Goal: Check status: Check status

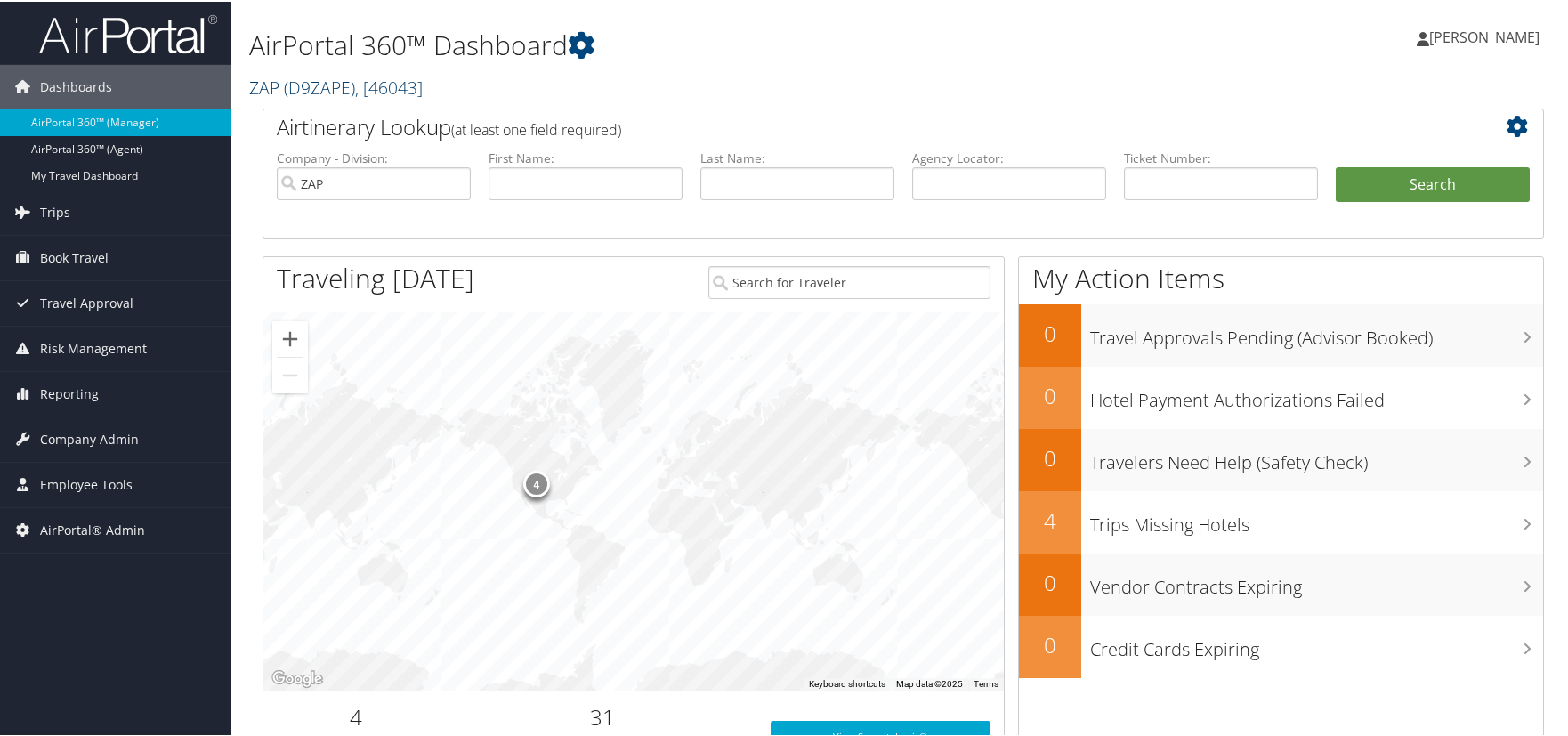
click at [292, 86] on span "( D9ZAPE )" at bounding box center [320, 86] width 71 height 24
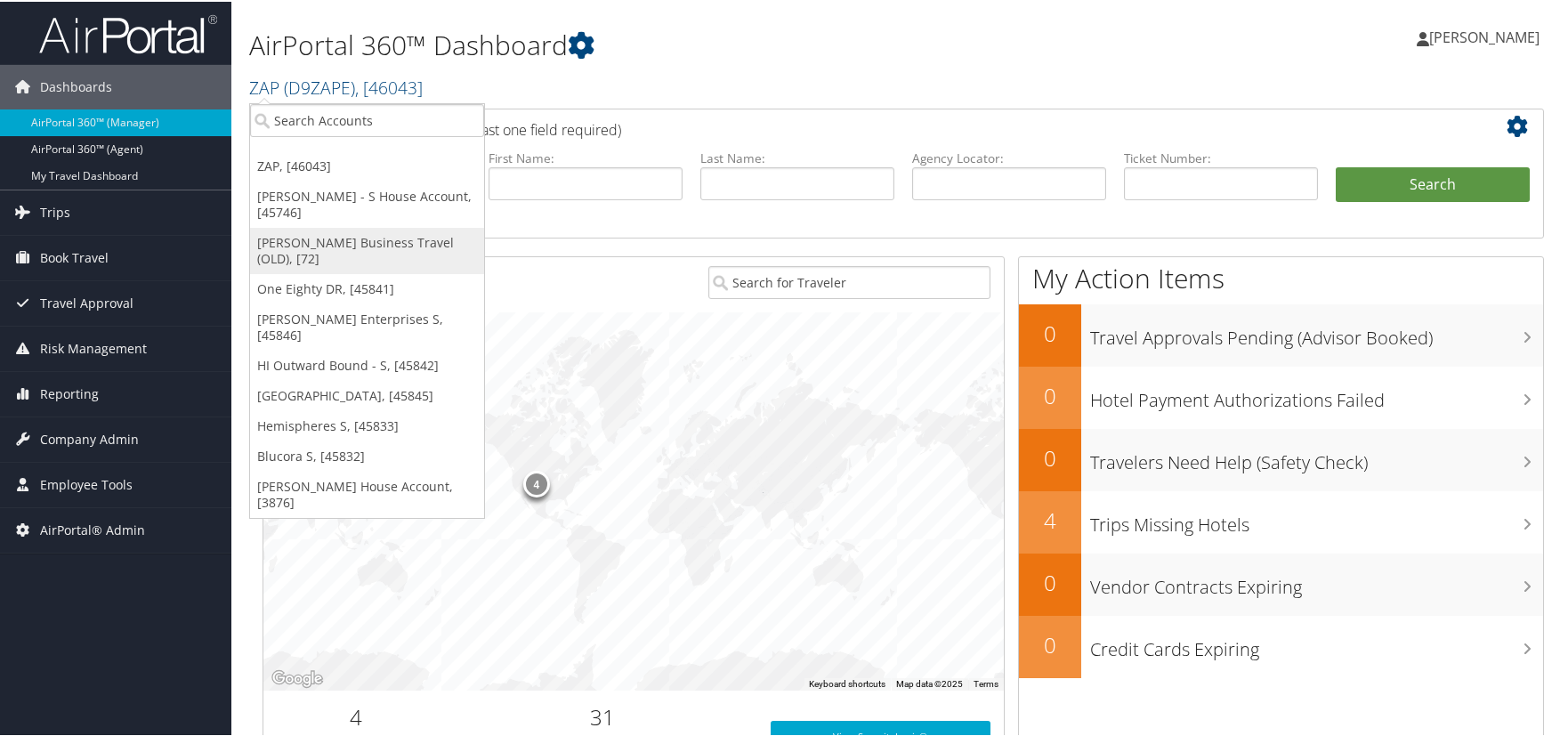
click at [319, 244] on link "Christopherson Business Travel (OLD), [72]" at bounding box center [367, 249] width 234 height 46
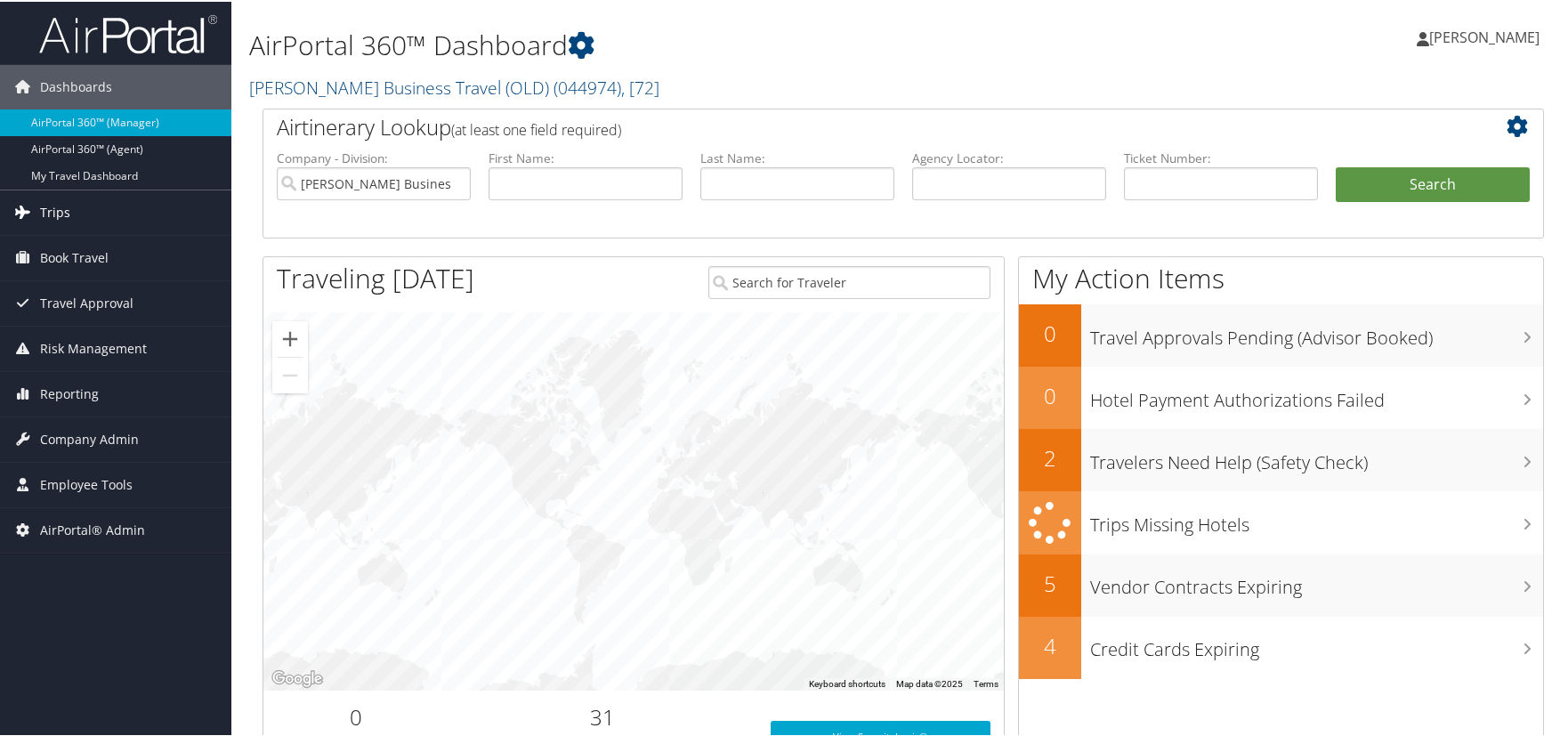
click at [113, 211] on link "Trips" at bounding box center [115, 211] width 231 height 45
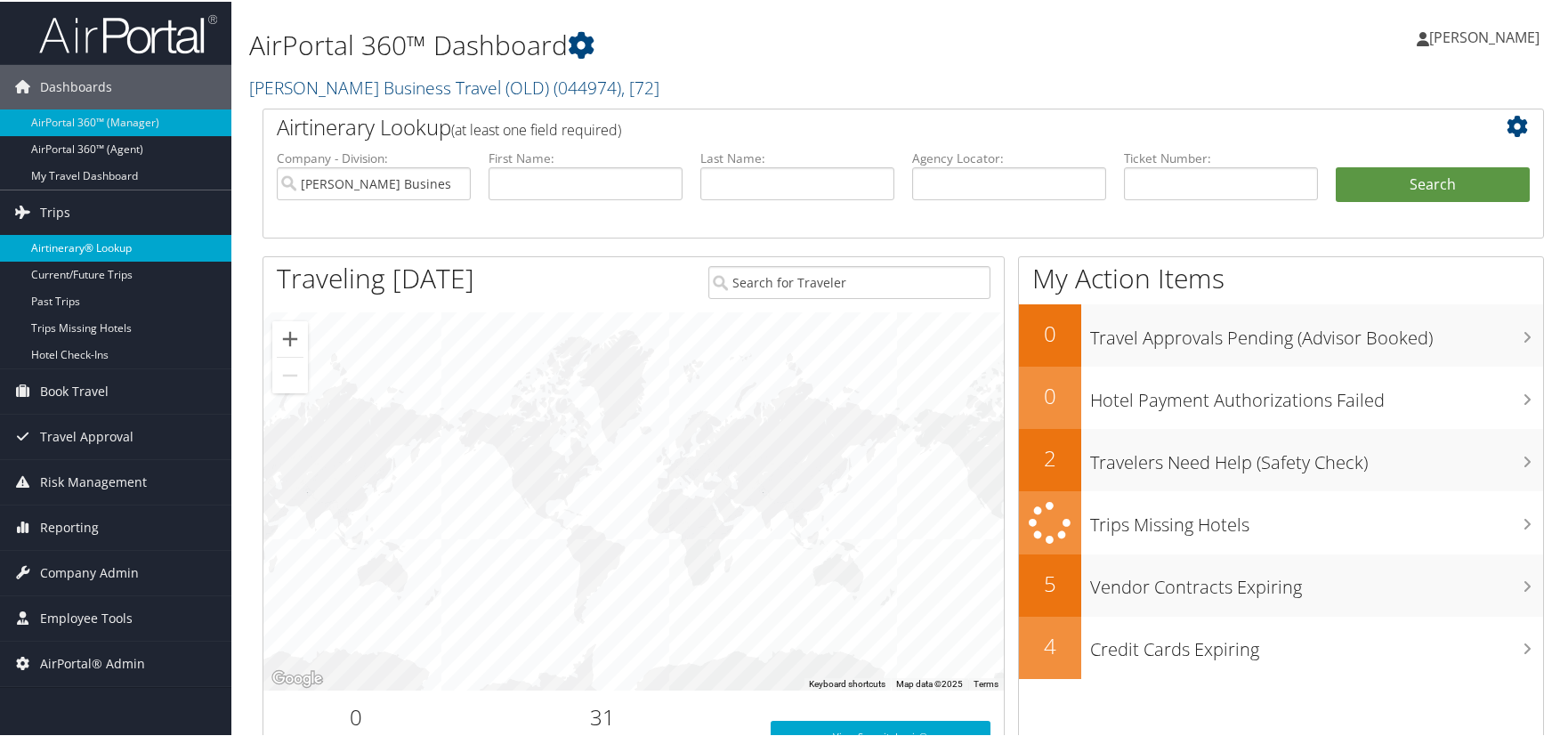
click at [130, 245] on link "Airtinerary® Lookup" at bounding box center [115, 247] width 231 height 27
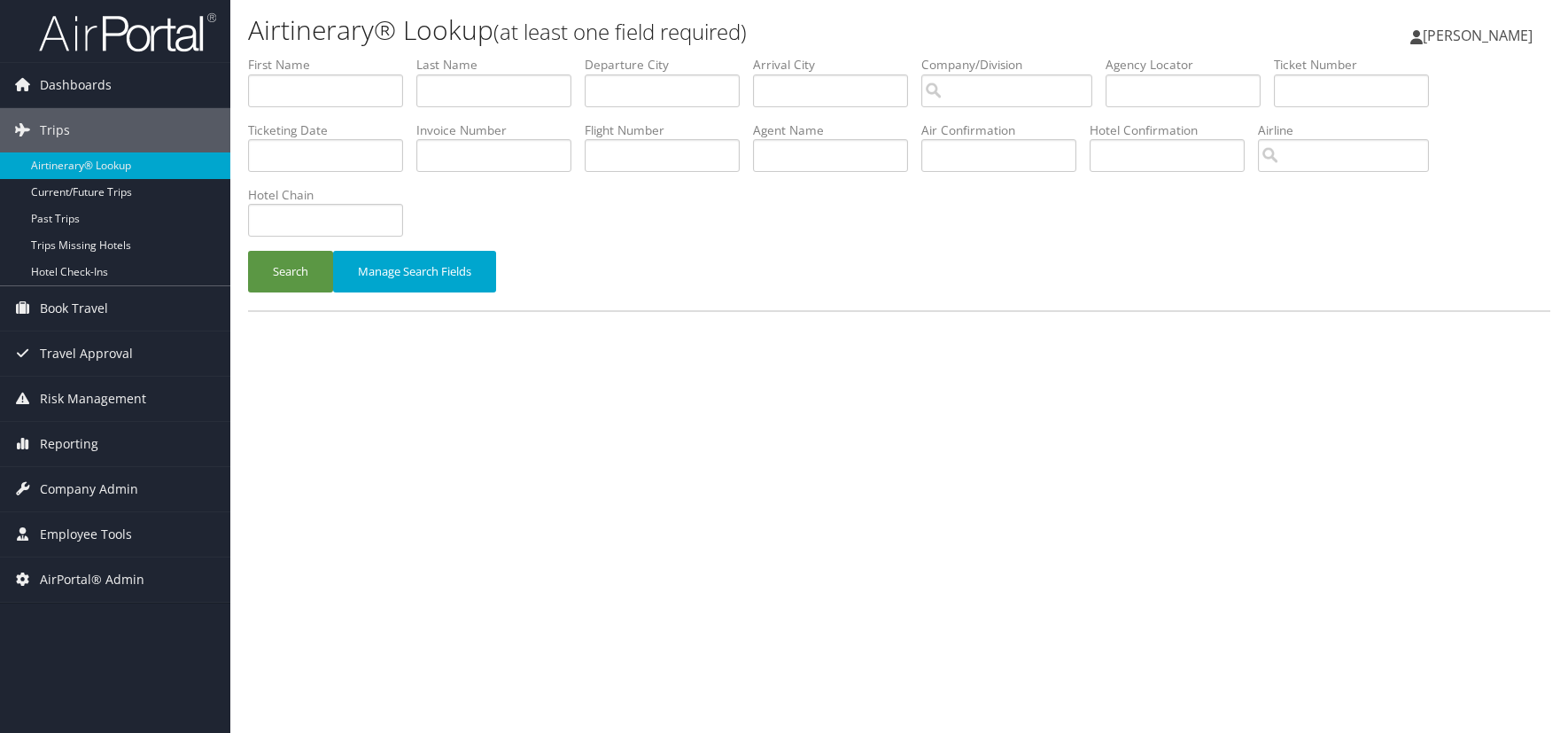
click at [1309, 512] on div "Airtinerary® Lookup (at least one field required) [PERSON_NAME] [PERSON_NAME] M…" at bounding box center [899, 366] width 1338 height 733
click at [500, 86] on input "text" at bounding box center [494, 91] width 155 height 33
paste input "[PERSON_NAME]"
click at [289, 268] on button "Search" at bounding box center [291, 271] width 85 height 42
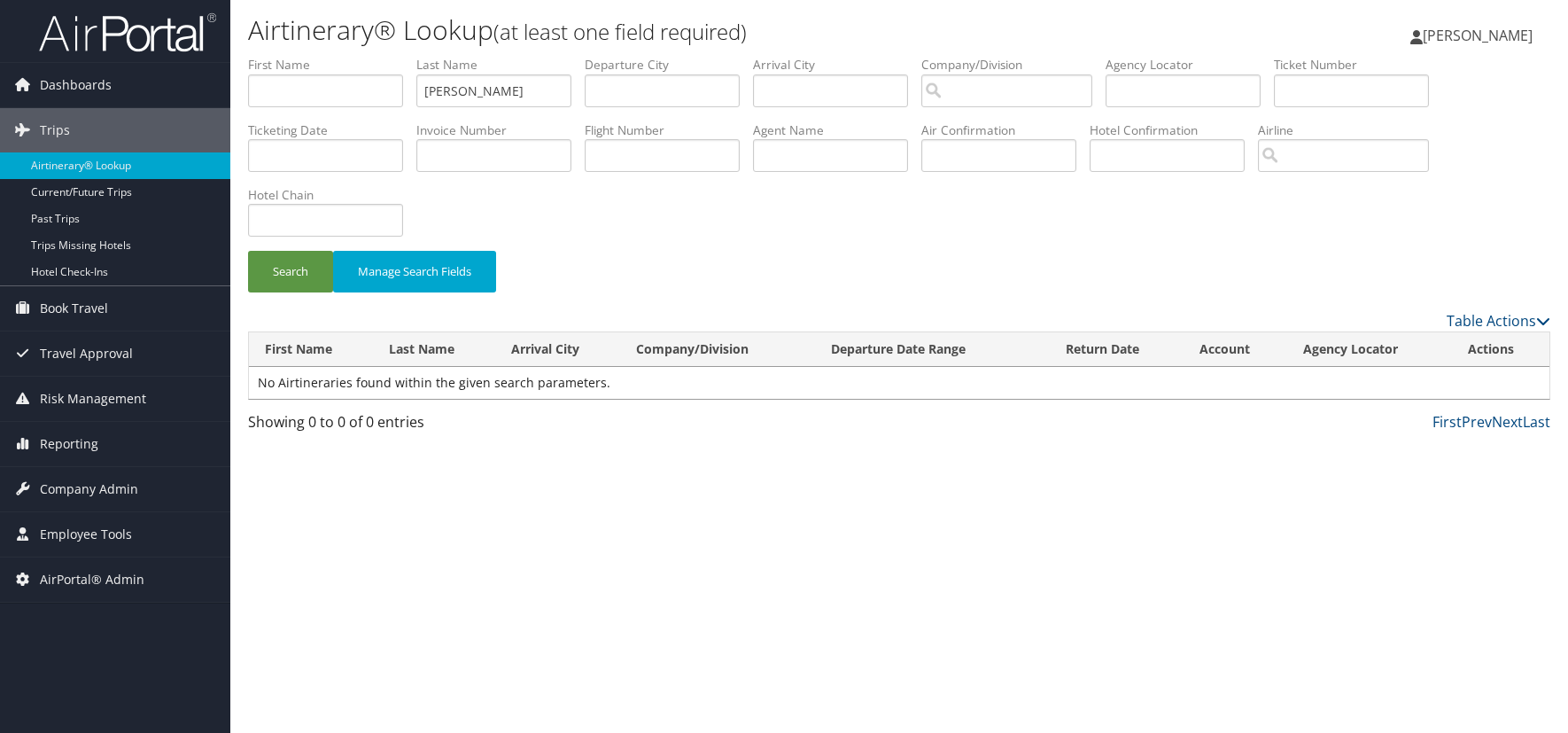
click at [1366, 537] on div "Airtinerary® Lookup (at least one field required) [PERSON_NAME] [PERSON_NAME] M…" at bounding box center [899, 366] width 1338 height 733
click at [491, 92] on input "Liebzeit" at bounding box center [494, 91] width 155 height 33
type input "L"
type input "quinn"
click at [248, 251] on button "Search" at bounding box center [291, 271] width 85 height 42
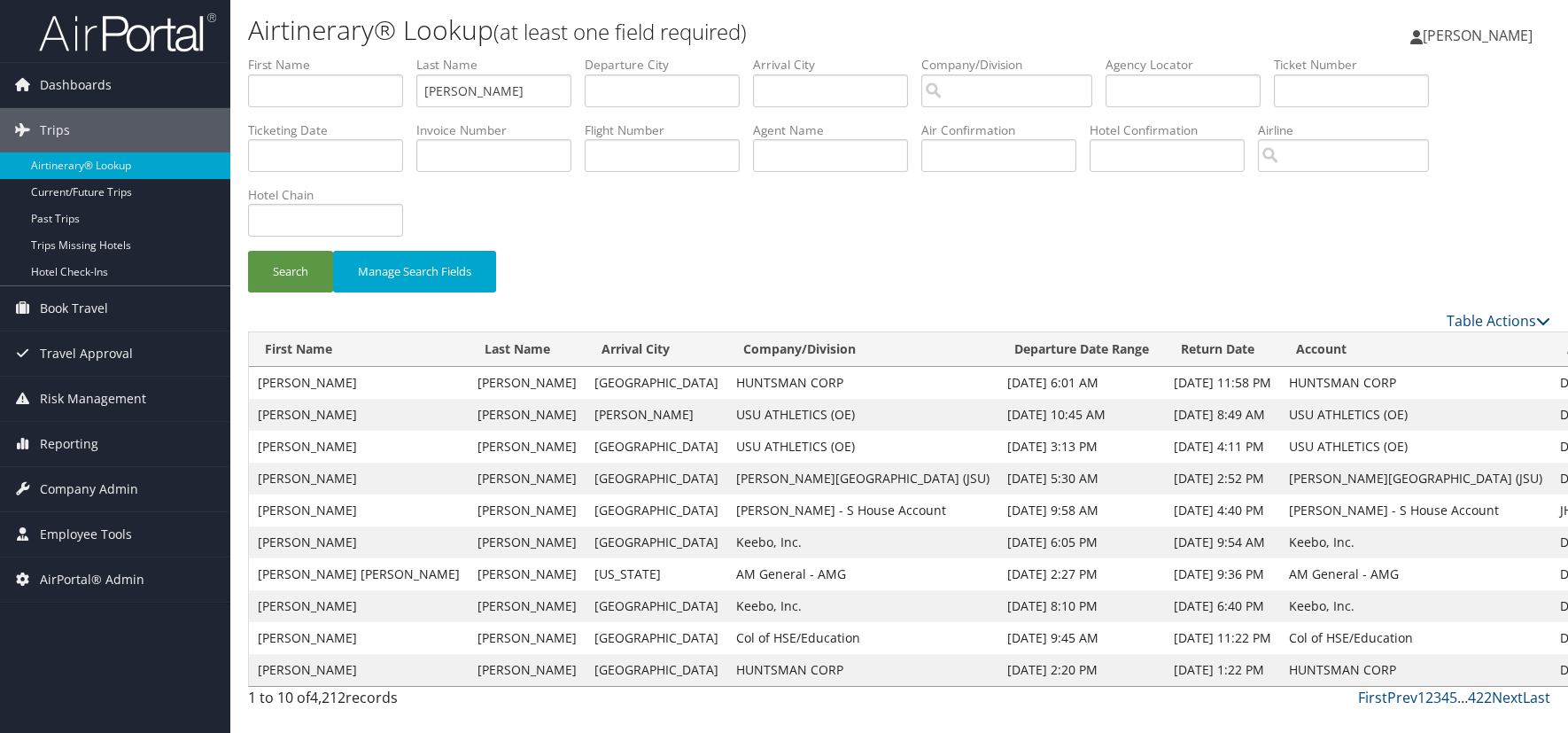
click at [1210, 235] on div "Search Manage Search Fields" at bounding box center [899, 183] width 1329 height 254
click at [283, 85] on input "text" at bounding box center [326, 91] width 155 height 33
click at [280, 271] on button "Search" at bounding box center [291, 271] width 85 height 42
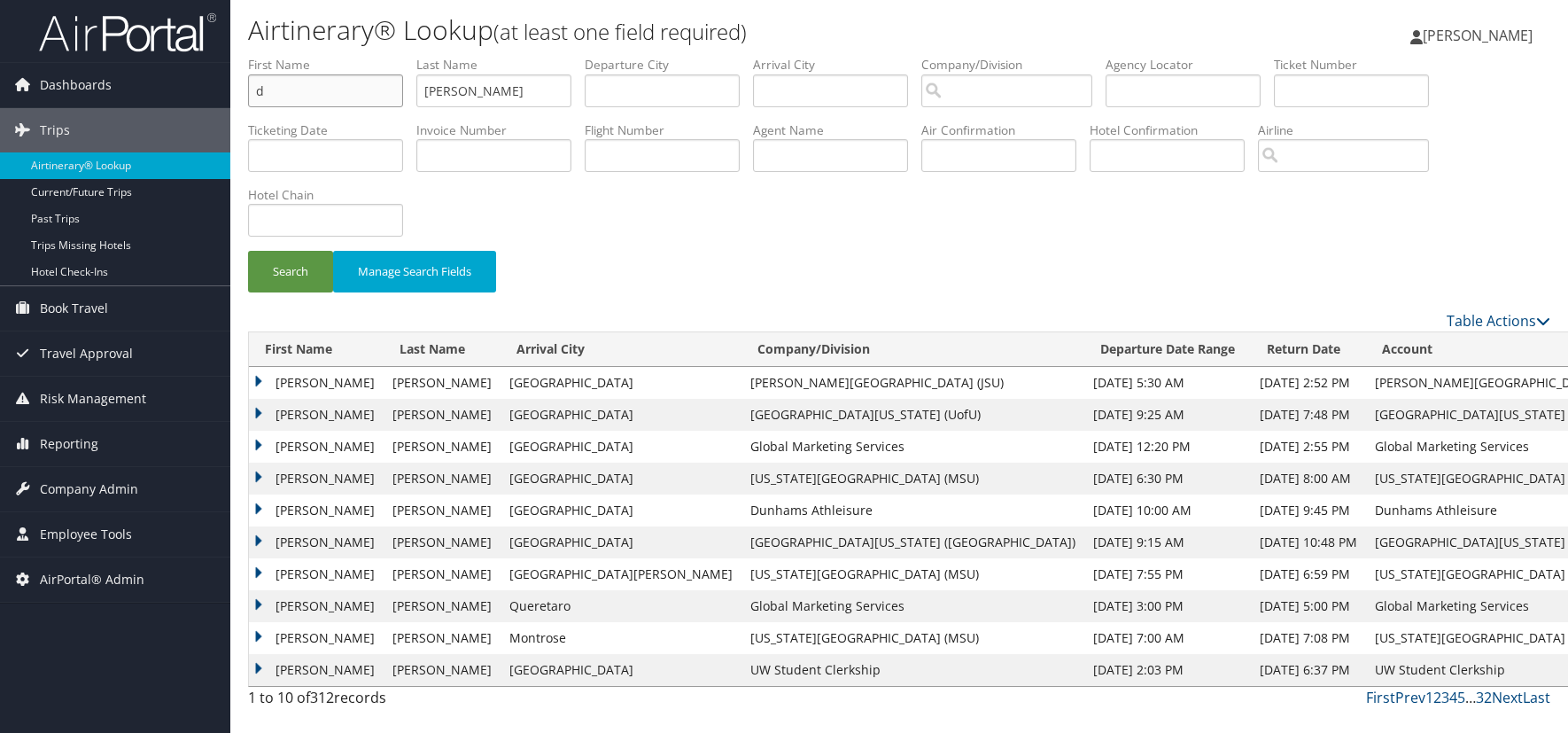
click at [281, 92] on input "d" at bounding box center [326, 91] width 155 height 33
type input "david"
click at [248, 251] on button "Search" at bounding box center [291, 271] width 85 height 42
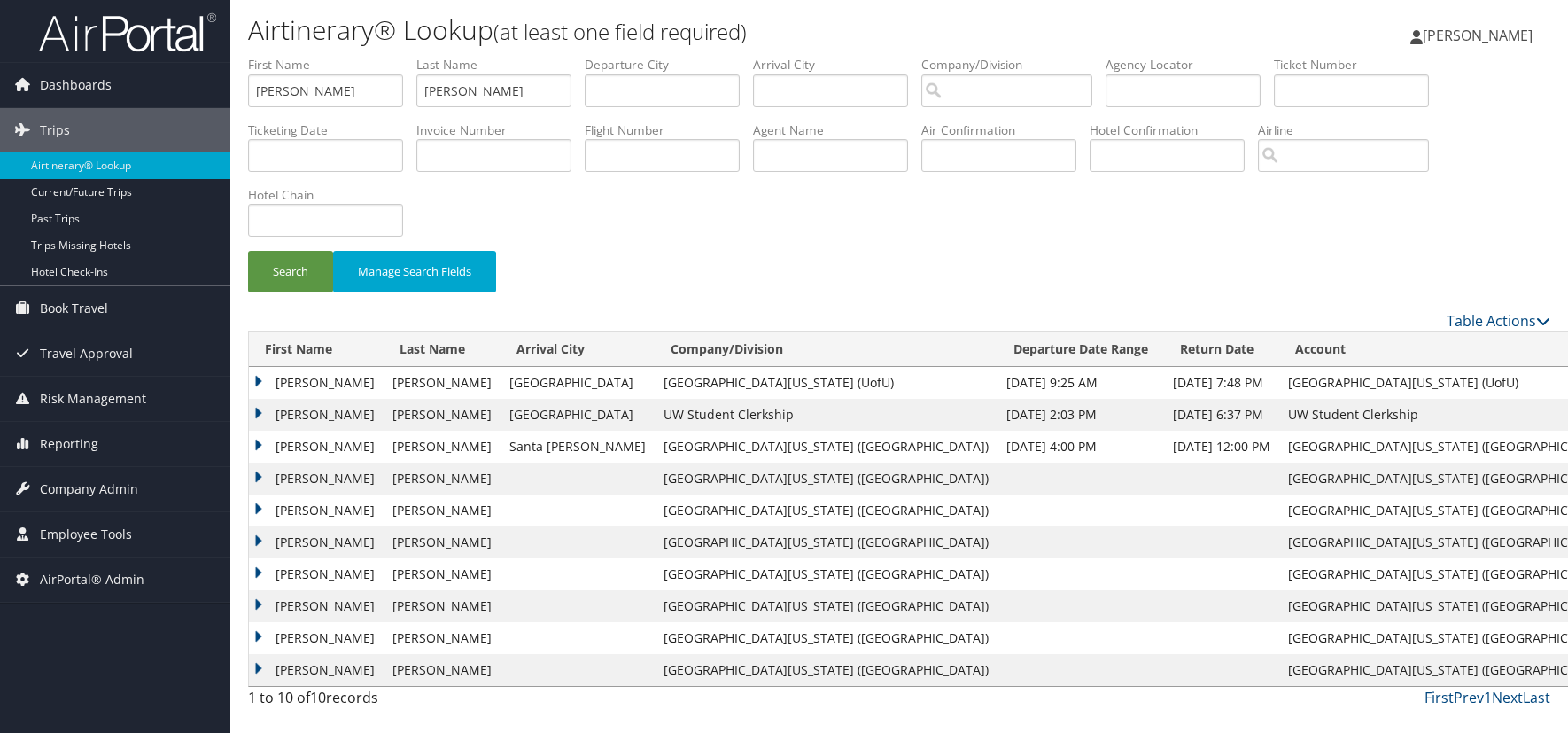
click at [1323, 223] on div "Search Manage Search Fields" at bounding box center [899, 183] width 1329 height 254
